Goal: Information Seeking & Learning: Learn about a topic

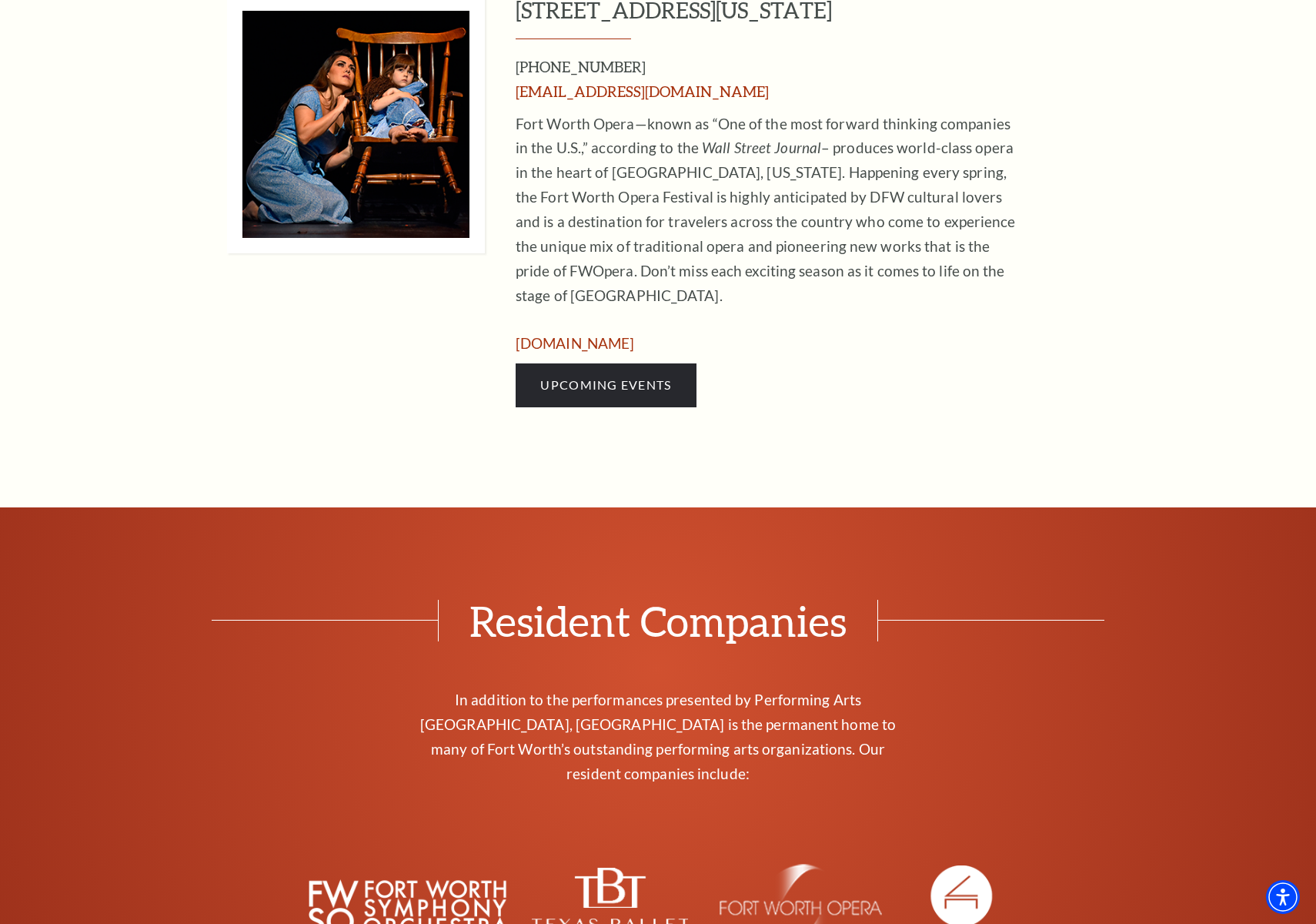
scroll to position [1021, 0]
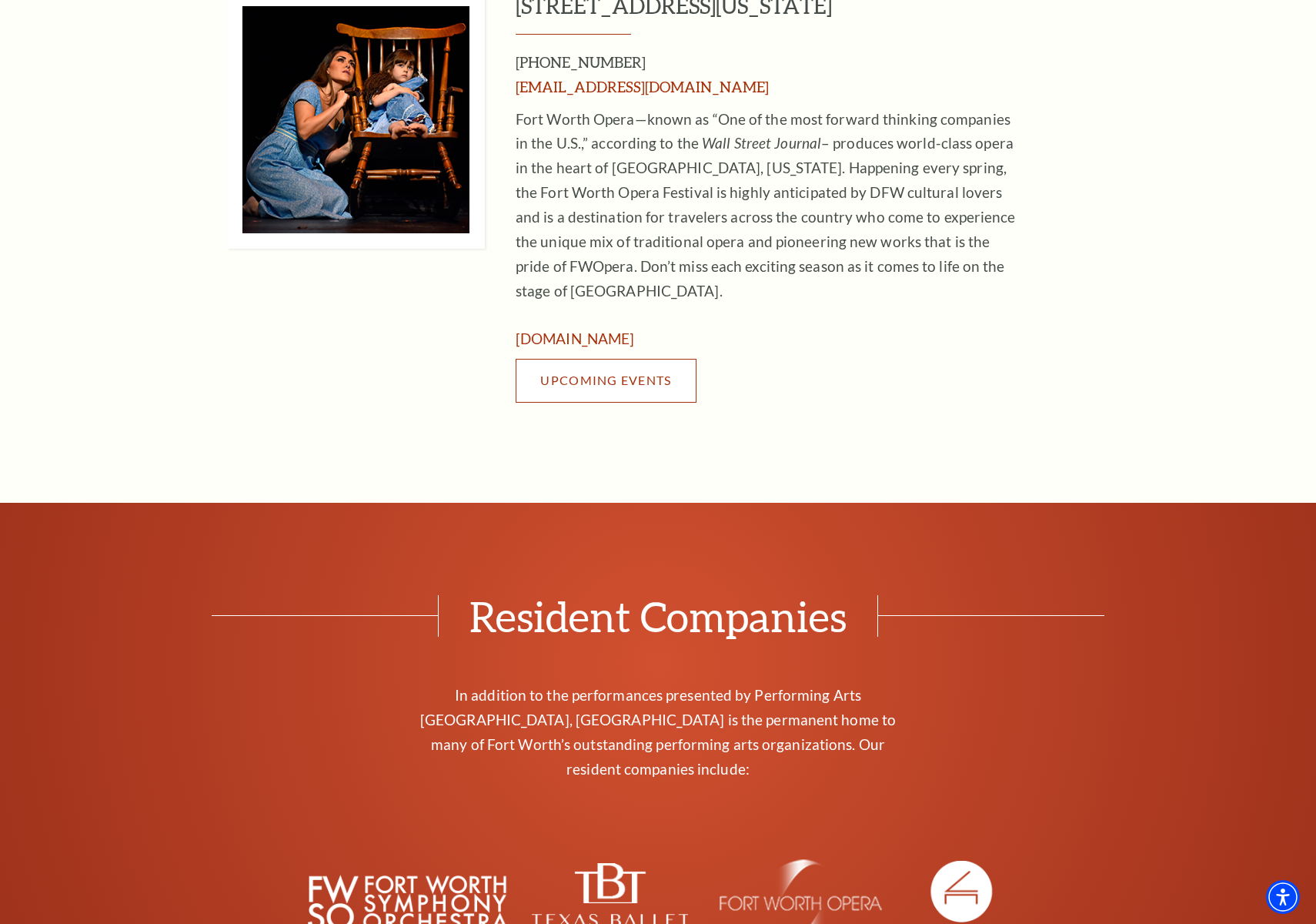
click at [630, 387] on span "Upcoming Events" at bounding box center [606, 379] width 131 height 14
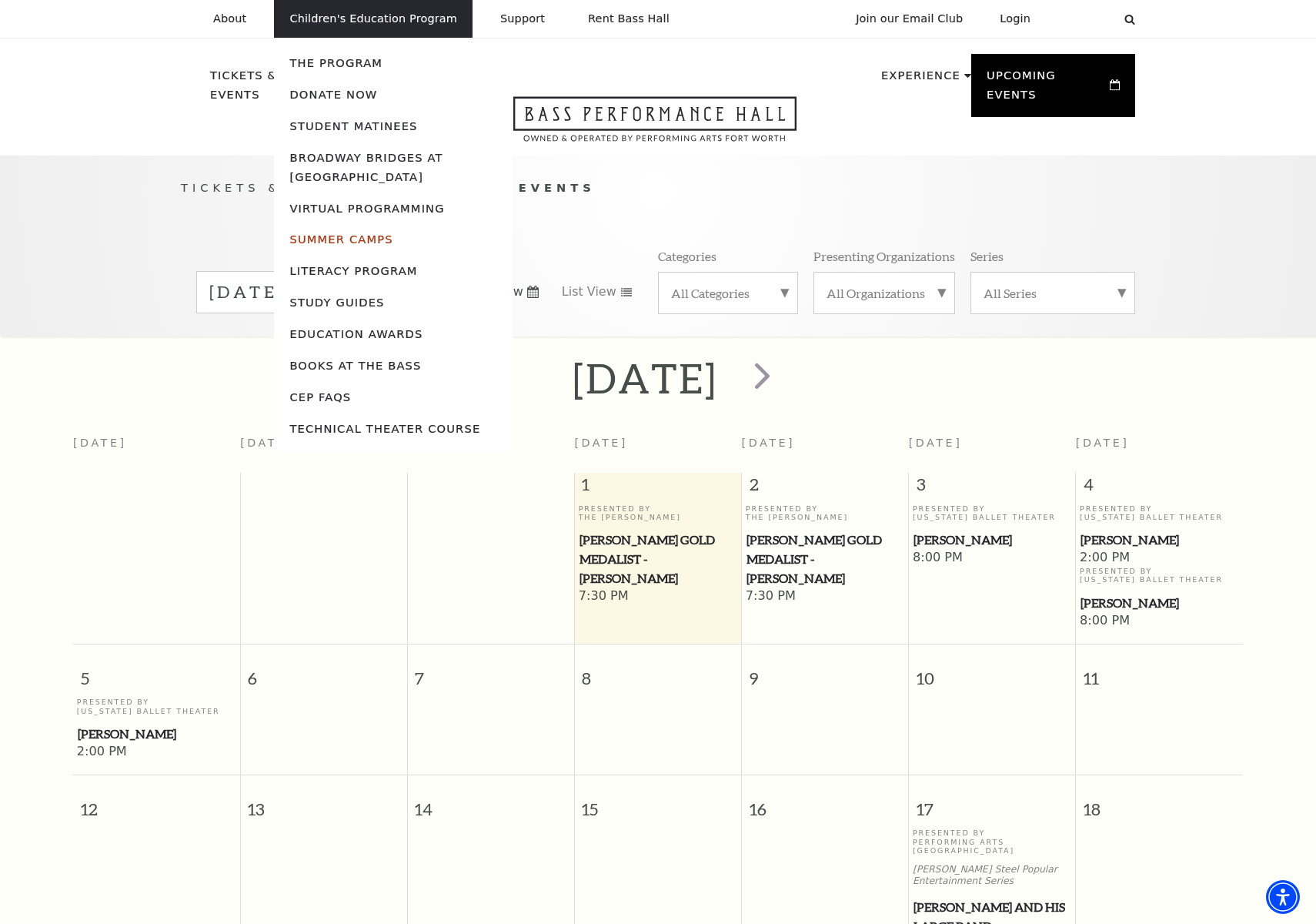
click at [349, 240] on link "Summer Camps" at bounding box center [341, 239] width 103 height 13
click at [349, 268] on link "Literacy Program" at bounding box center [353, 271] width 128 height 13
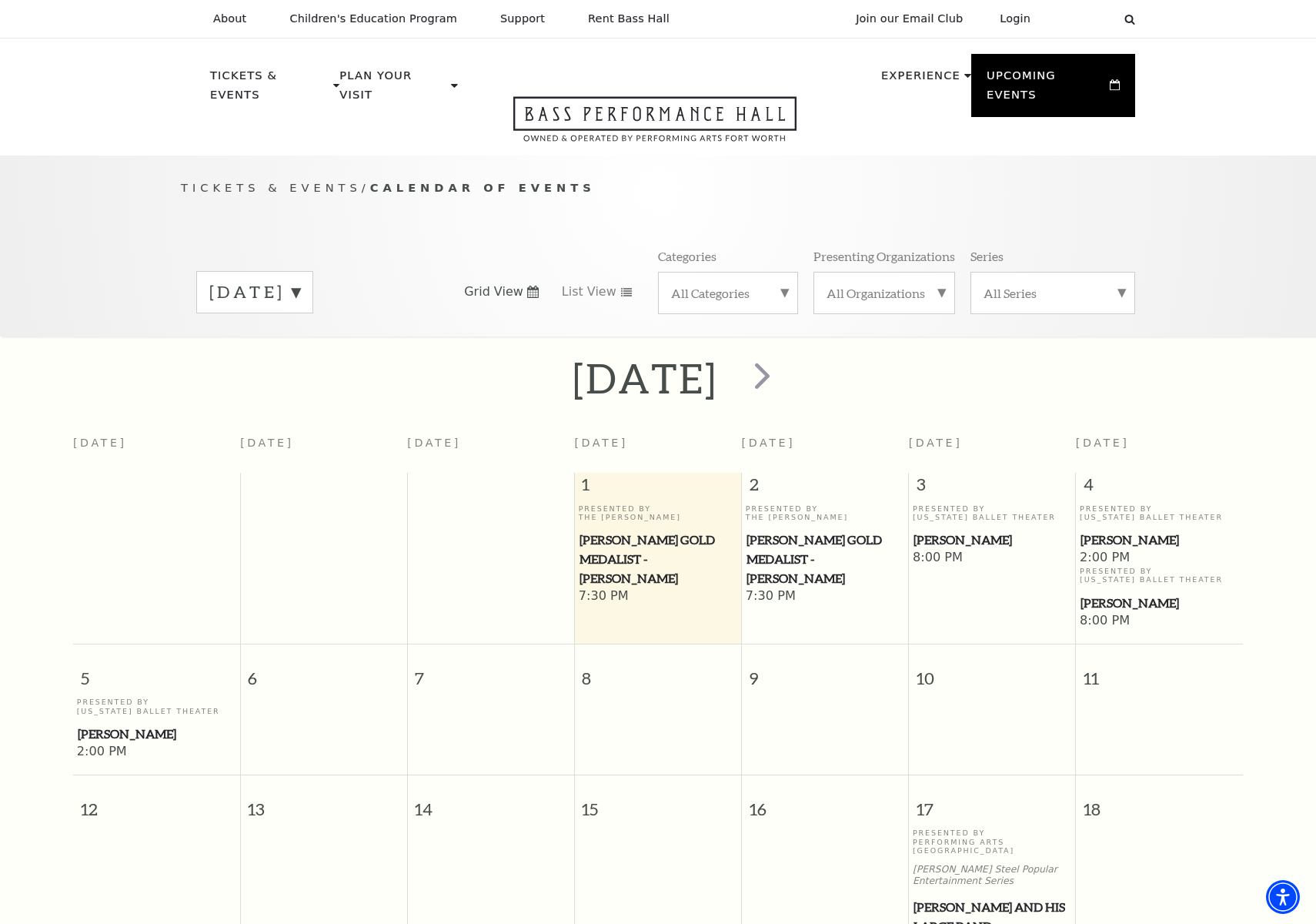
click at [933, 135] on nav "Tickets & Events Now On Sale Broadway At The Bass presented by PNC Bank Irwin S…" at bounding box center [658, 97] width 986 height 117
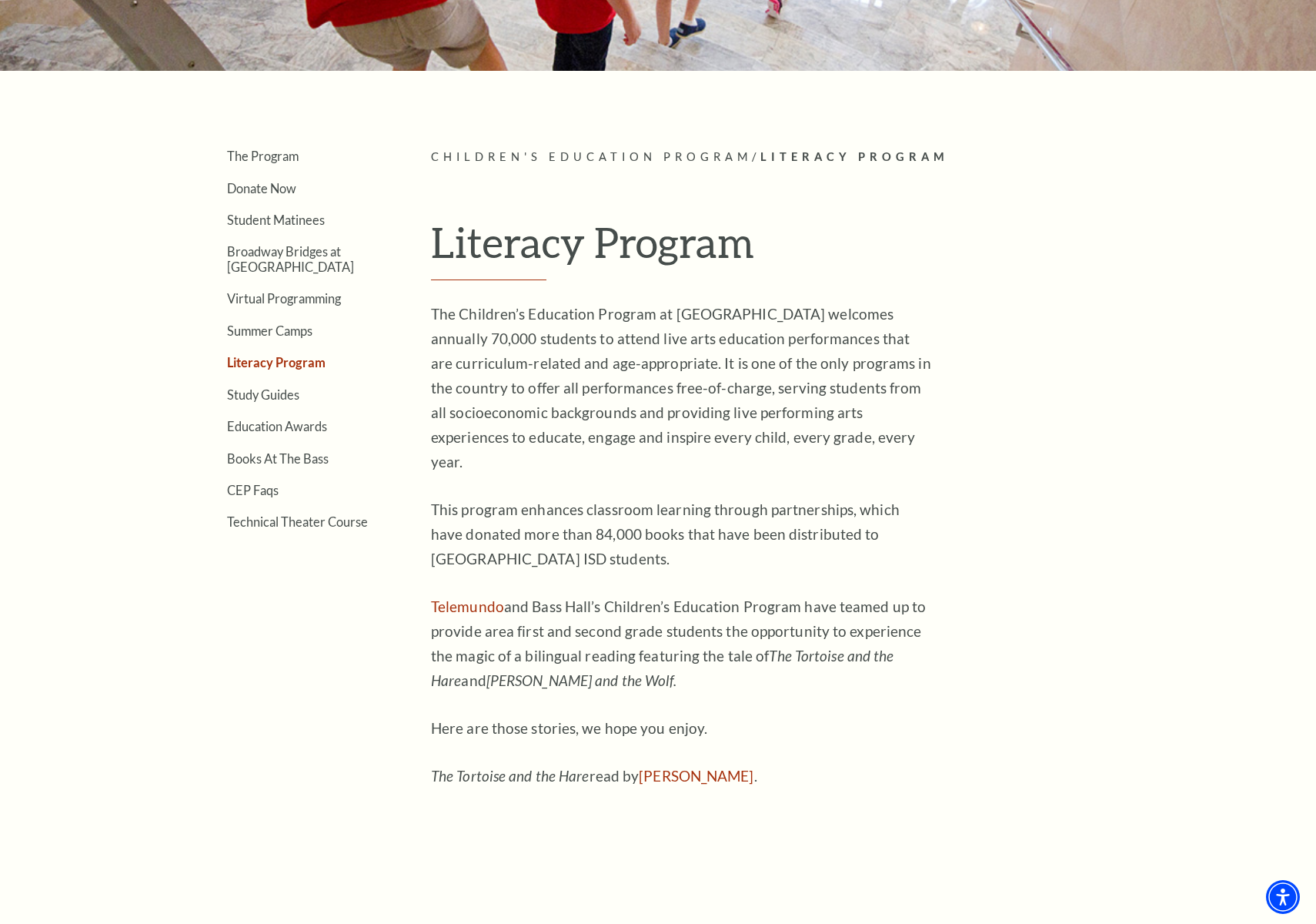
scroll to position [785, 0]
